Goal: Task Accomplishment & Management: Manage account settings

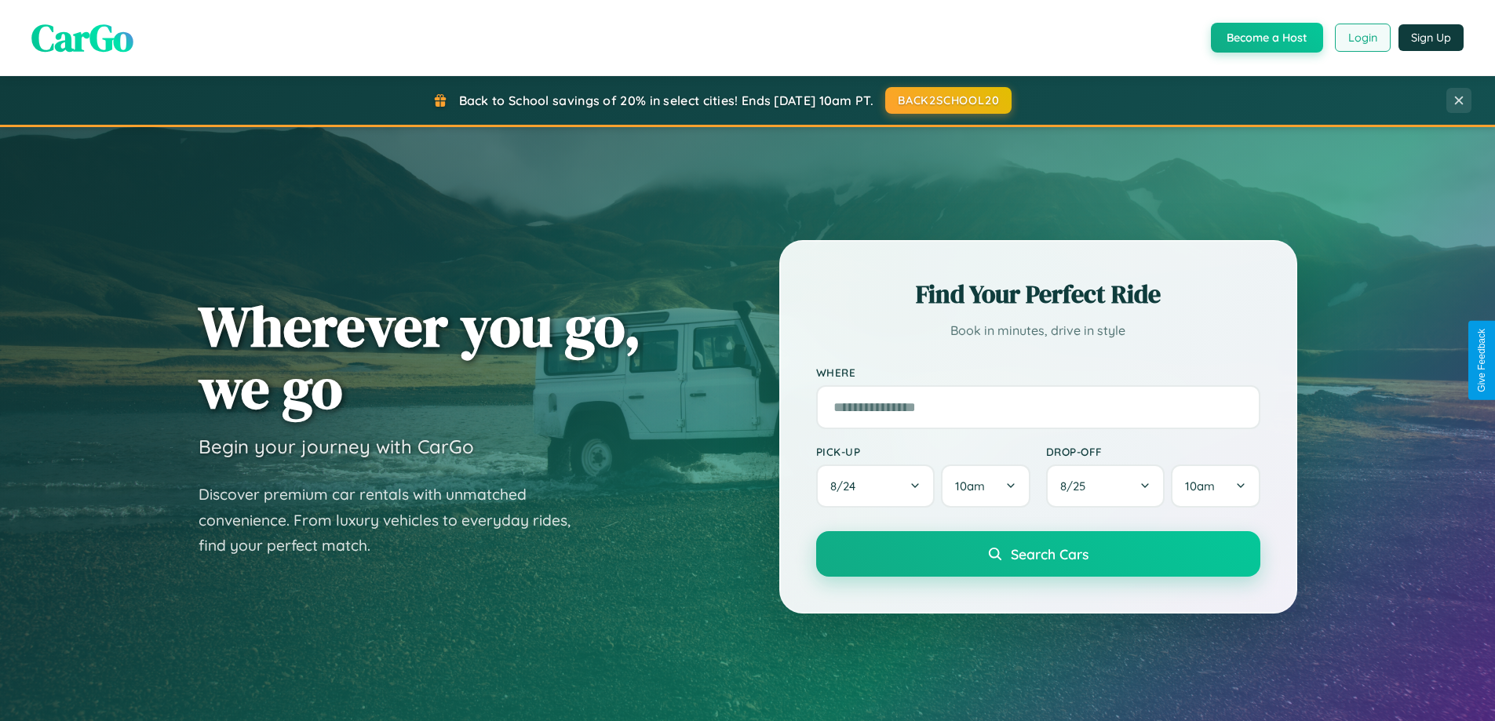
click at [1362, 38] on button "Login" at bounding box center [1363, 38] width 56 height 28
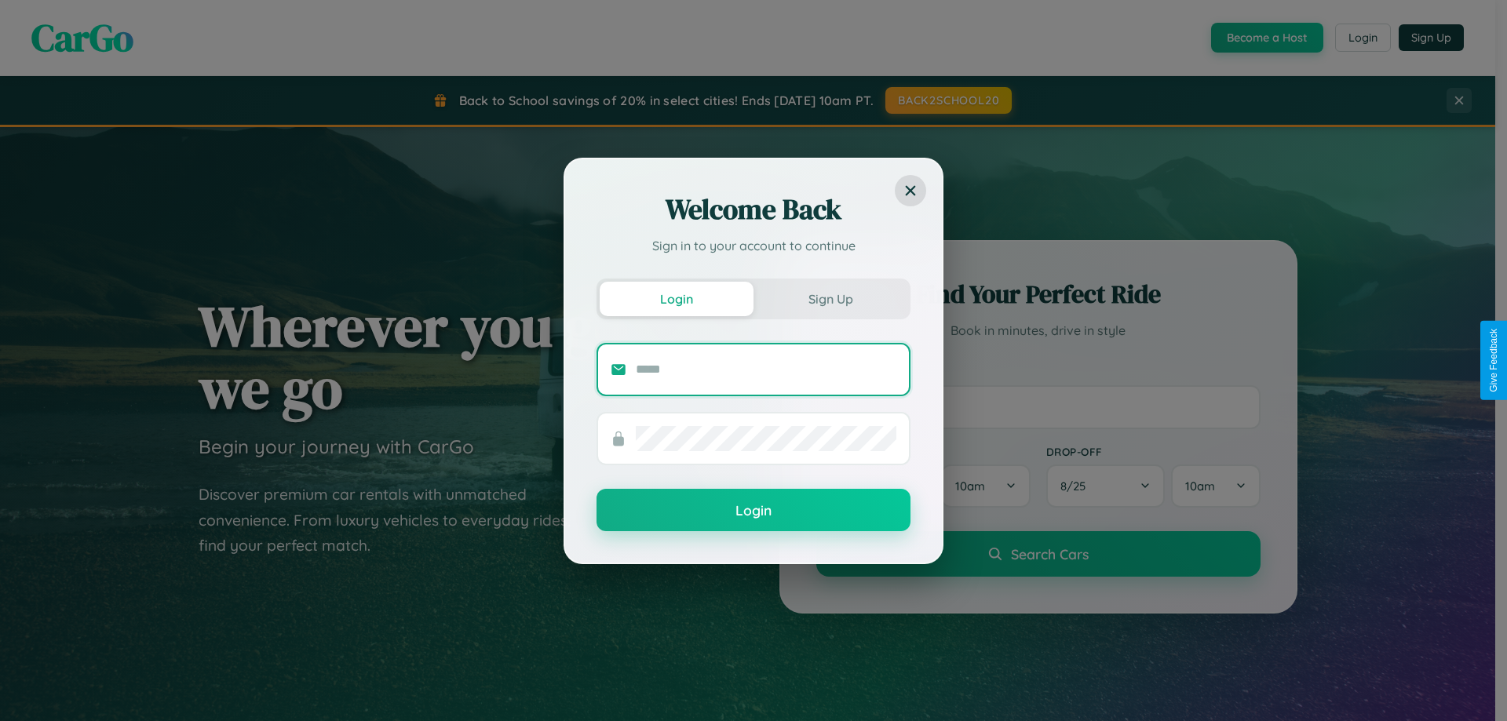
click at [766, 369] on input "text" at bounding box center [766, 369] width 261 height 25
type input "**********"
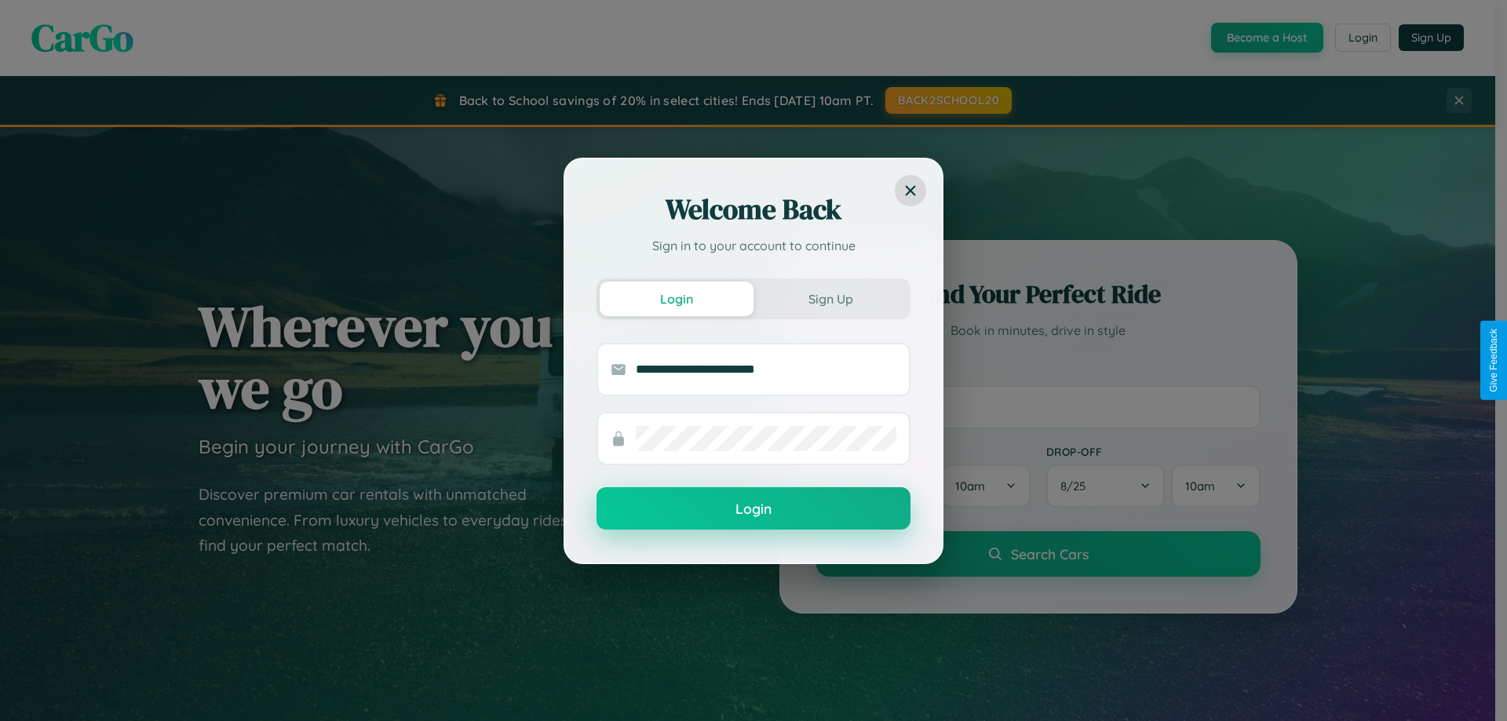
click at [753, 509] on button "Login" at bounding box center [753, 508] width 314 height 42
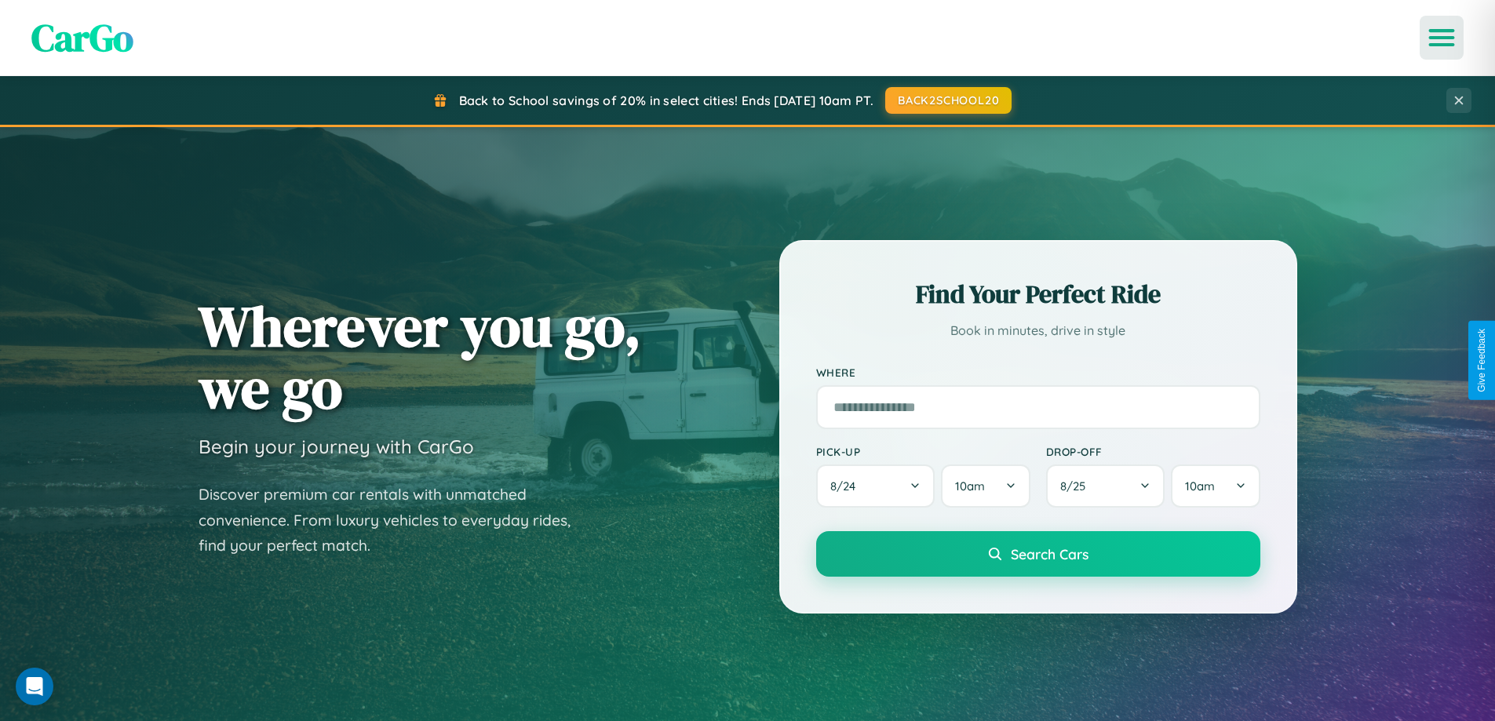
click at [1442, 38] on icon "Open menu" at bounding box center [1442, 38] width 23 height 14
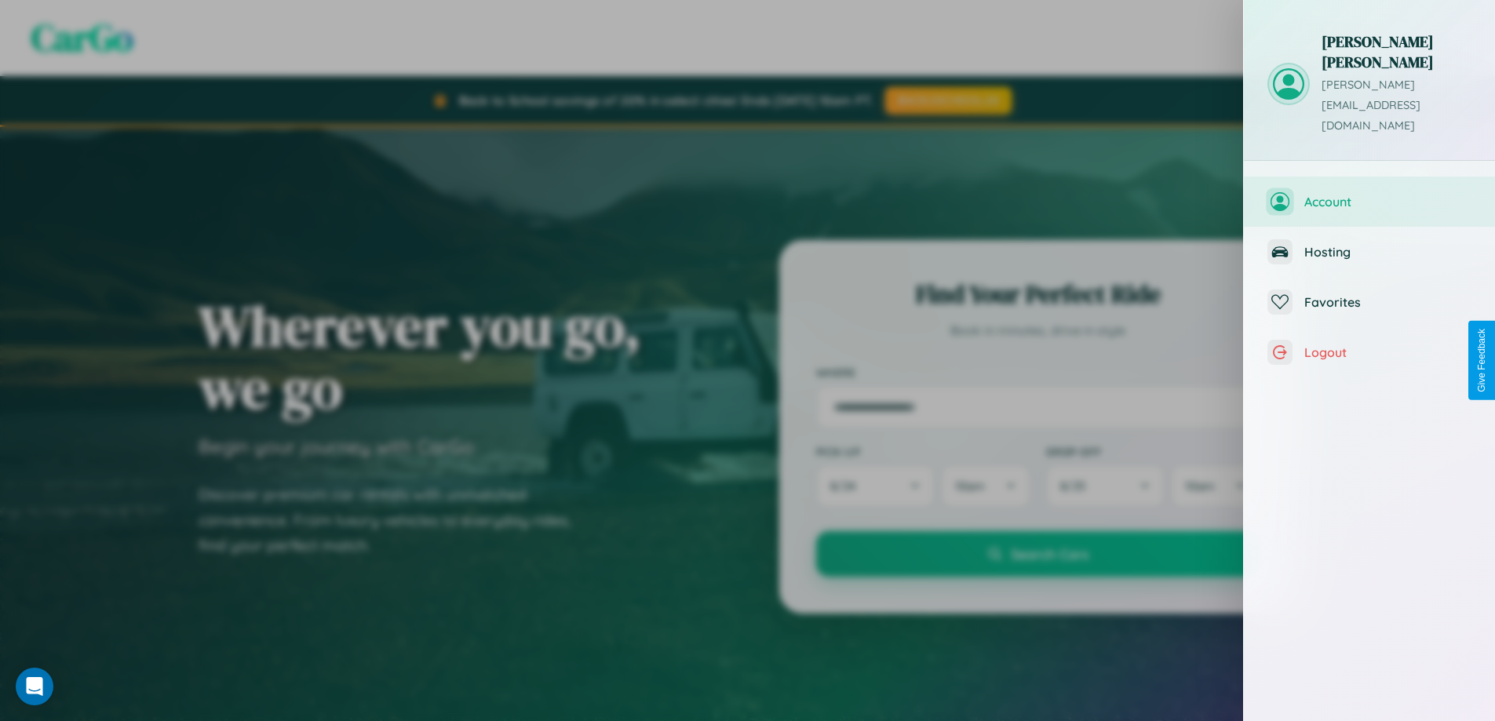
click at [1369, 194] on span "Account" at bounding box center [1387, 202] width 167 height 16
